Goal: Transaction & Acquisition: Book appointment/travel/reservation

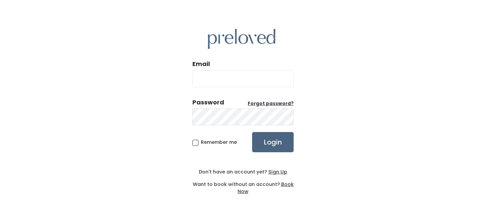
type input "jessedx13@gmail.com"
click at [275, 142] on input "Login" at bounding box center [273, 142] width 42 height 20
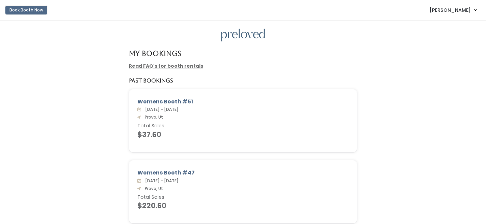
click at [33, 11] on button "Book Booth Now" at bounding box center [26, 10] width 42 height 9
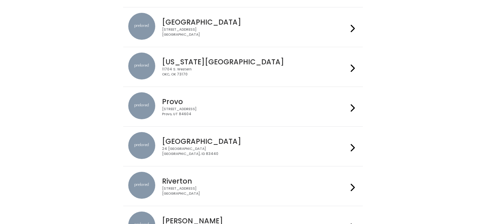
scroll to position [145, 0]
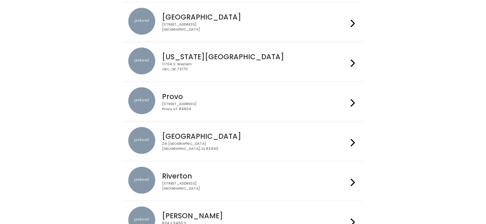
click at [176, 97] on h4 "Provo" at bounding box center [255, 97] width 186 height 8
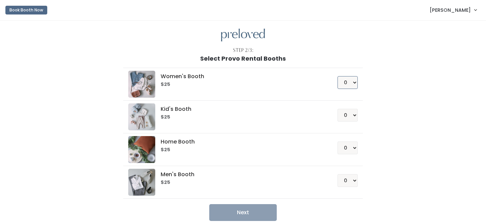
click at [350, 83] on select "0 1 2 3 4" at bounding box center [348, 82] width 20 height 13
select select "1"
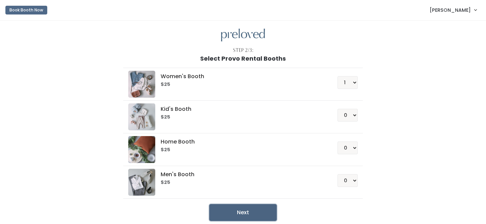
click at [239, 216] on button "Next" at bounding box center [243, 213] width 68 height 17
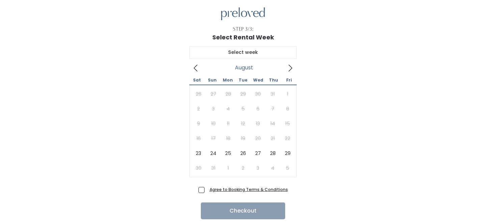
scroll to position [22, 0]
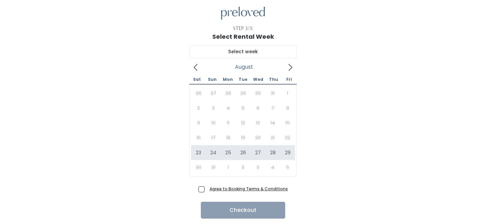
click at [290, 71] on icon at bounding box center [290, 67] width 7 height 7
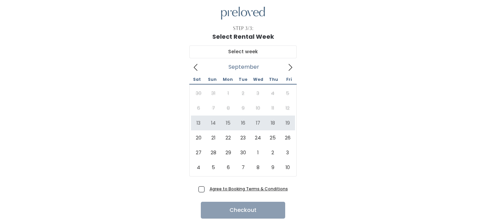
click at [198, 69] on icon at bounding box center [195, 67] width 7 height 7
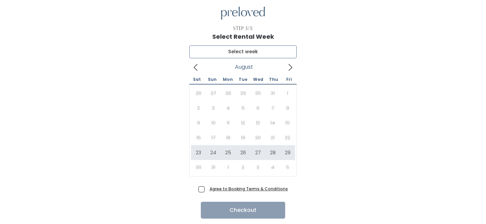
type input "August 23 to August 29"
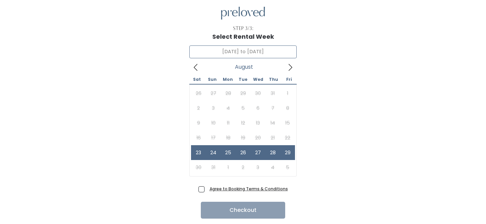
click at [196, 68] on icon at bounding box center [195, 67] width 7 height 7
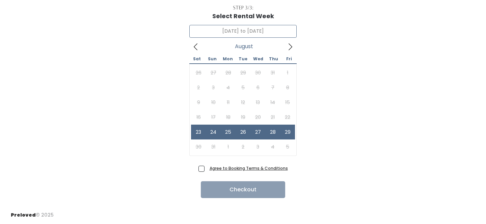
scroll to position [0, 0]
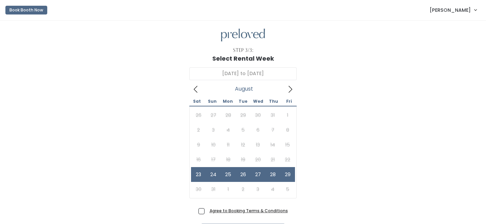
click at [465, 3] on link "[PERSON_NAME]" at bounding box center [453, 10] width 60 height 15
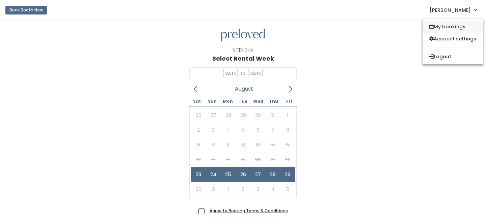
click at [444, 30] on link "My bookings" at bounding box center [453, 27] width 60 height 12
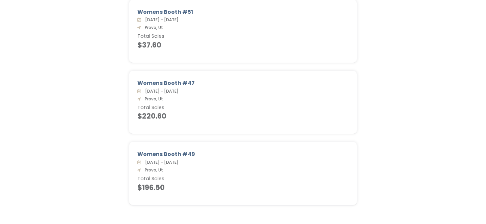
scroll to position [91, 0]
drag, startPoint x: 205, startPoint y: 92, endPoint x: 143, endPoint y: 90, distance: 62.1
click at [143, 90] on div "[DATE] - [DATE] Provo, Ut Total Sales $220.60" at bounding box center [242, 103] width 211 height 33
click at [114, 106] on div "Womens Booth #47 Sat. Oct 12 - Fri. Oct 18, 2024 Provo, Ut Total Sales $220.60" at bounding box center [243, 105] width 473 height 71
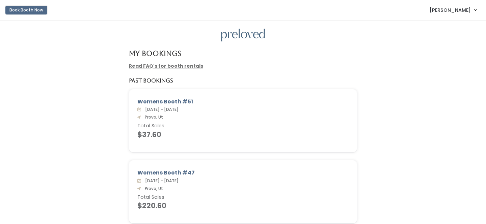
click at [20, 8] on button "Book Booth Now" at bounding box center [26, 10] width 42 height 9
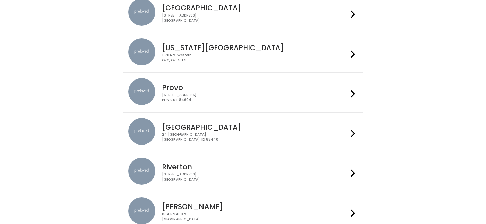
scroll to position [161, 0]
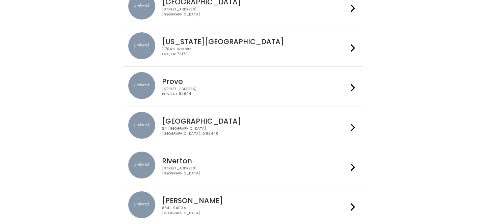
click at [195, 90] on div "[STREET_ADDRESS]" at bounding box center [255, 92] width 186 height 10
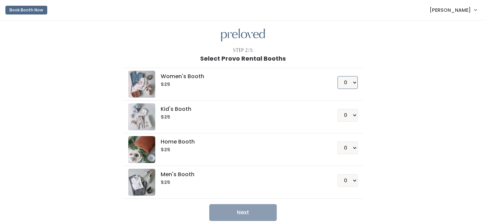
click at [351, 87] on select "0 1 2 3 4" at bounding box center [348, 82] width 20 height 13
select select "1"
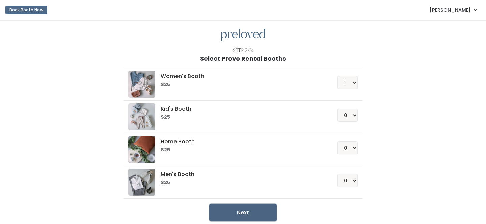
click at [240, 209] on button "Next" at bounding box center [243, 213] width 68 height 17
click at [239, 207] on button "Next" at bounding box center [243, 213] width 68 height 17
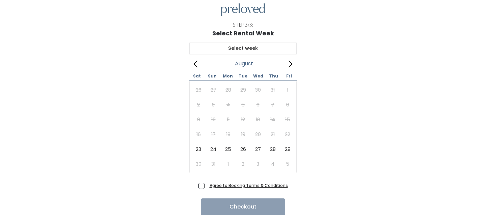
scroll to position [35, 0]
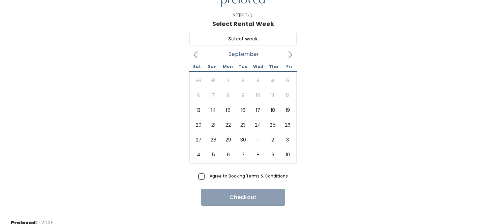
click at [292, 53] on icon at bounding box center [290, 54] width 7 height 7
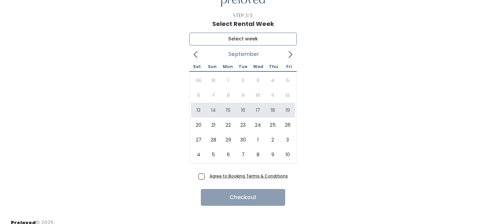
type input "[DATE] to [DATE]"
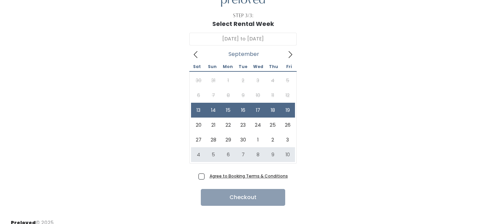
click at [207, 177] on span "Agree to Booking Terms & Conditions" at bounding box center [247, 176] width 81 height 7
click at [207, 177] on input "Agree to Booking Terms & Conditions" at bounding box center [209, 175] width 4 height 4
checkbox input "true"
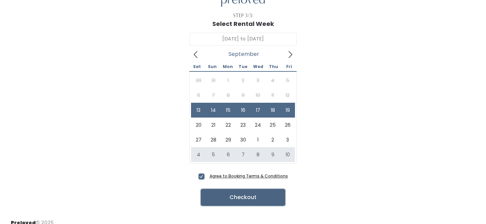
click at [259, 194] on button "Checkout" at bounding box center [243, 197] width 84 height 17
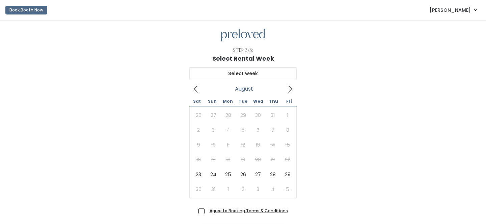
scroll to position [43, 0]
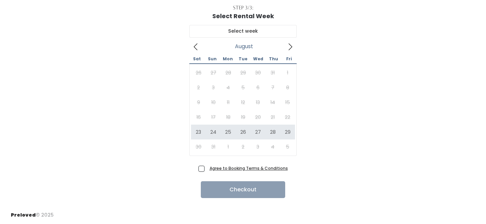
click at [291, 46] on icon at bounding box center [290, 46] width 7 height 7
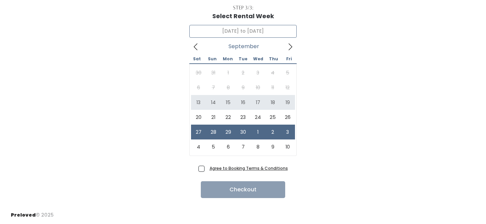
click at [198, 46] on icon at bounding box center [195, 46] width 7 height 7
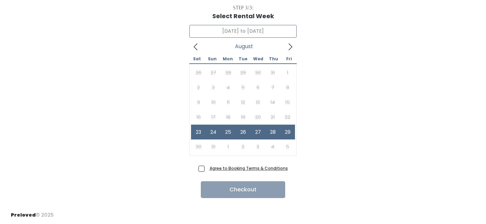
click at [288, 46] on icon at bounding box center [290, 46] width 7 height 7
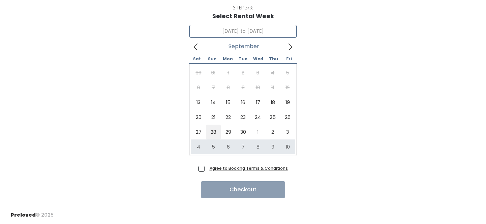
type input "September 27 to October 3"
